Goal: Information Seeking & Learning: Learn about a topic

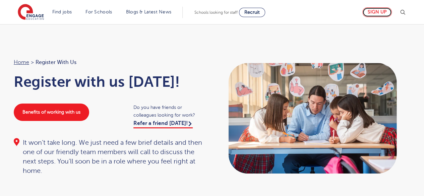
click at [372, 16] on link "Sign up" at bounding box center [378, 12] width 30 height 10
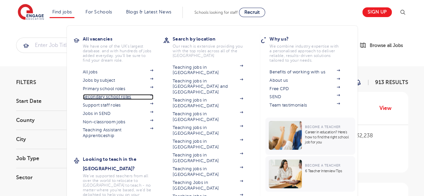
click at [119, 97] on link "Secondary school roles" at bounding box center [118, 96] width 70 height 5
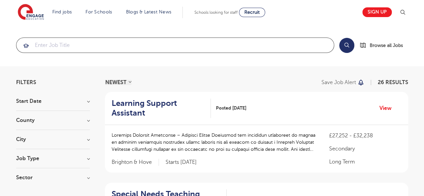
click at [155, 45] on input "search" at bounding box center [175, 45] width 318 height 15
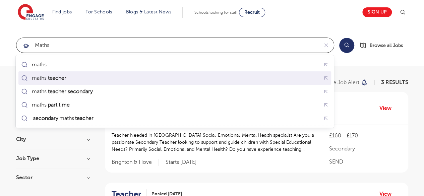
click at [64, 79] on mark "teacher" at bounding box center [57, 78] width 20 height 8
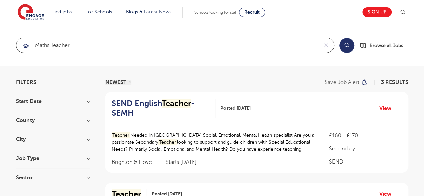
type input "maths teacher"
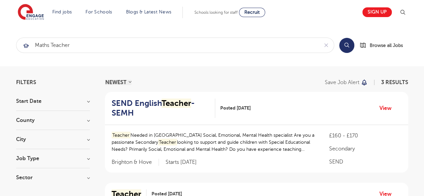
click at [346, 42] on button "Search" at bounding box center [346, 45] width 15 height 15
click at [41, 161] on h3 "Job Type" at bounding box center [53, 158] width 74 height 5
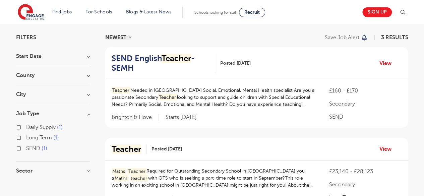
scroll to position [54, 0]
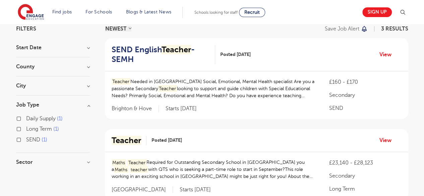
click at [26, 127] on label "Long Term 1" at bounding box center [42, 129] width 33 height 9
click at [26, 127] on input "Long Term 1" at bounding box center [28, 128] width 4 height 4
checkbox input "true"
